Goal: Check status: Check status

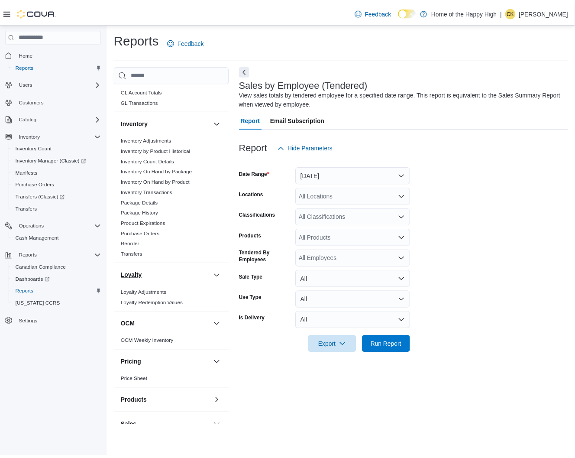
scroll to position [412, 0]
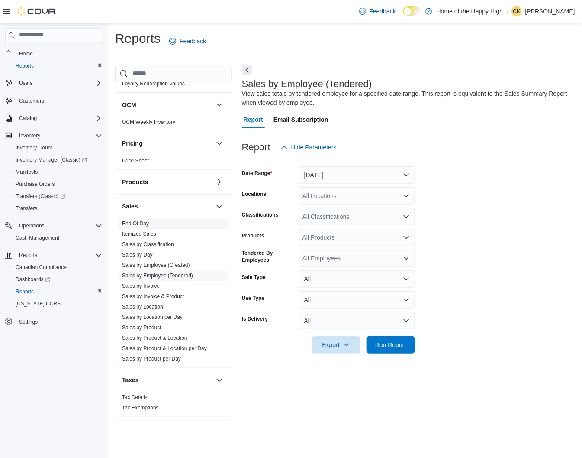
click at [136, 223] on link "End Of Day" at bounding box center [135, 224] width 27 height 6
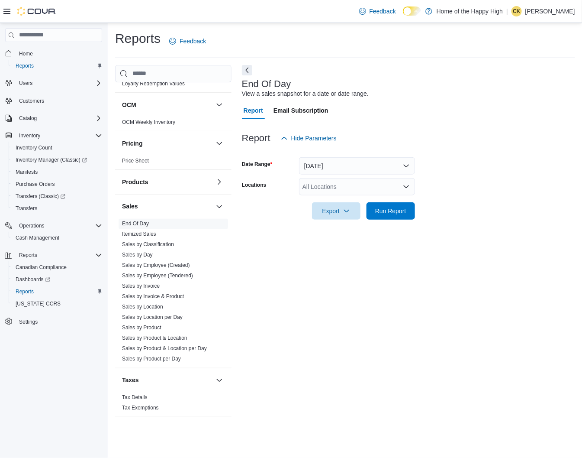
click at [328, 194] on div "All Locations" at bounding box center [357, 186] width 116 height 17
type input "*******"
click at [336, 197] on span "Selkirk - Selkirk Crossing - Fire & Flower" at bounding box center [389, 201] width 109 height 9
click at [518, 187] on form "Date Range [DATE] Locations [GEOGRAPHIC_DATA] - [GEOGRAPHIC_DATA] Crossing - Fi…" at bounding box center [408, 183] width 333 height 73
click at [411, 215] on button "Run Report" at bounding box center [391, 210] width 48 height 17
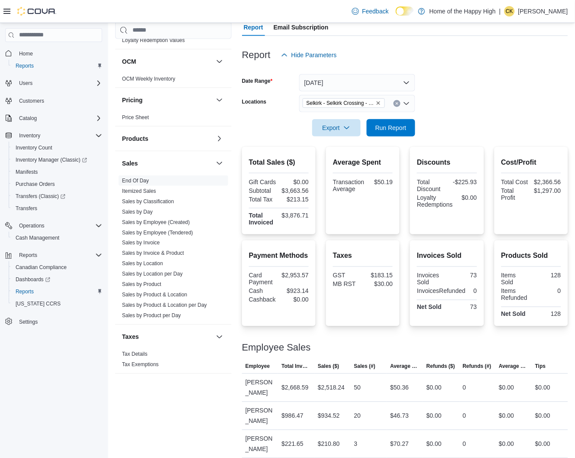
scroll to position [412, 0]
